Goal: Find specific page/section: Find specific page/section

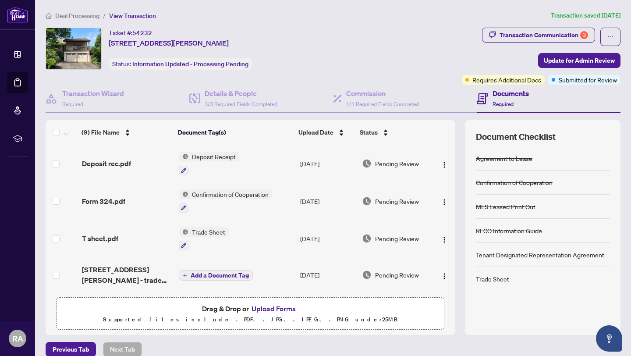
click at [322, 163] on td "[DATE]" at bounding box center [328, 164] width 62 height 38
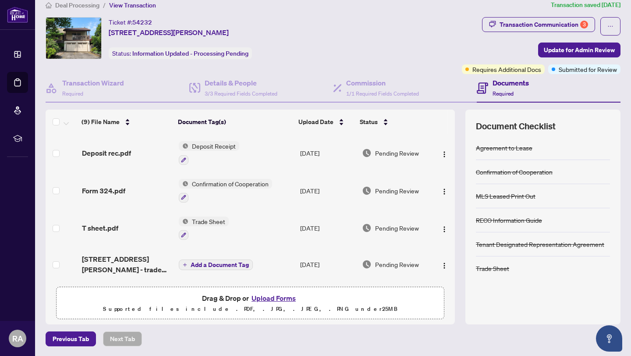
click at [226, 179] on div "(9) File Name Document Tag(s) Upload Date Status (9) File Name Document Tag(s) …" at bounding box center [250, 196] width 409 height 173
click at [226, 179] on span "Confirmation of Cooperation" at bounding box center [230, 184] width 84 height 10
click at [227, 226] on span "Confirmation of Cooperation" at bounding box center [230, 225] width 84 height 10
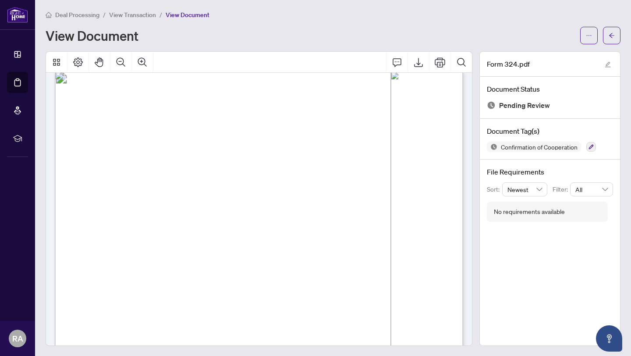
scroll to position [554, 0]
